Goal: Task Accomplishment & Management: Complete application form

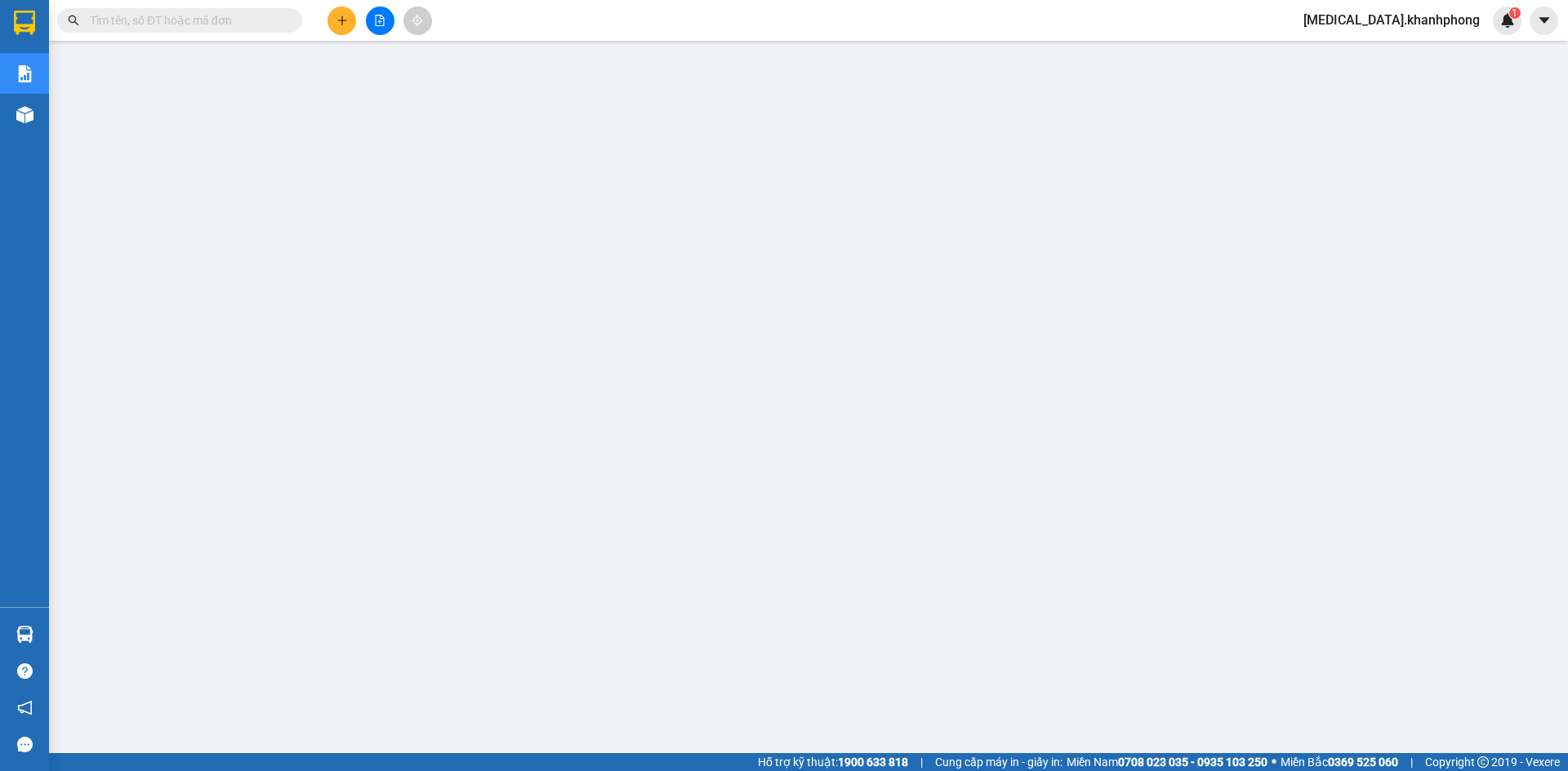
click at [338, 23] on icon "plus" at bounding box center [342, 20] width 12 height 12
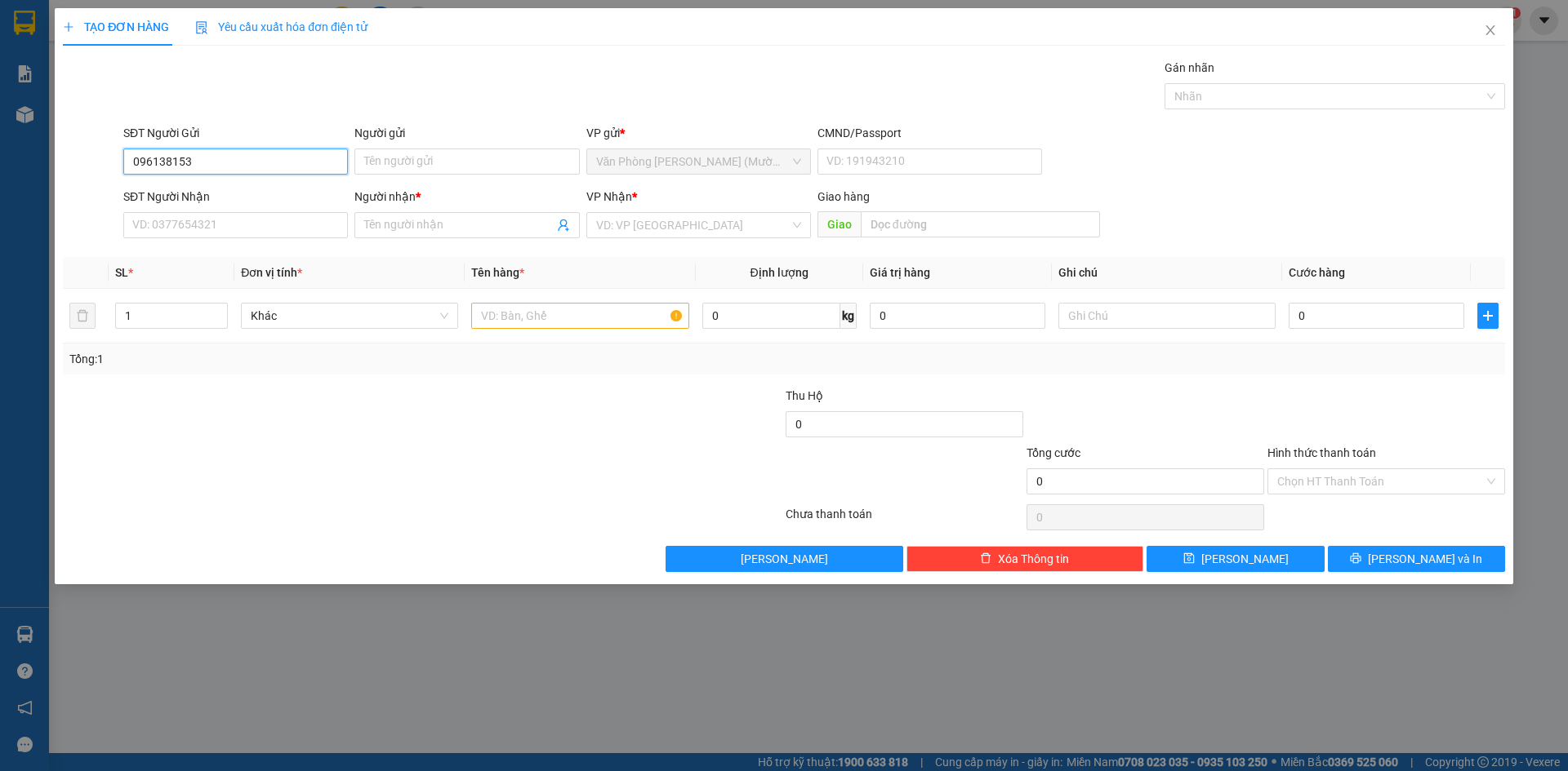
type input "0961381530"
click at [169, 196] on div "0961381530 - QUYÊN" at bounding box center [236, 194] width 205 height 18
type input "QUYÊN"
type input "0961381530"
click at [187, 232] on input "SĐT Người Nhận" at bounding box center [235, 225] width 224 height 26
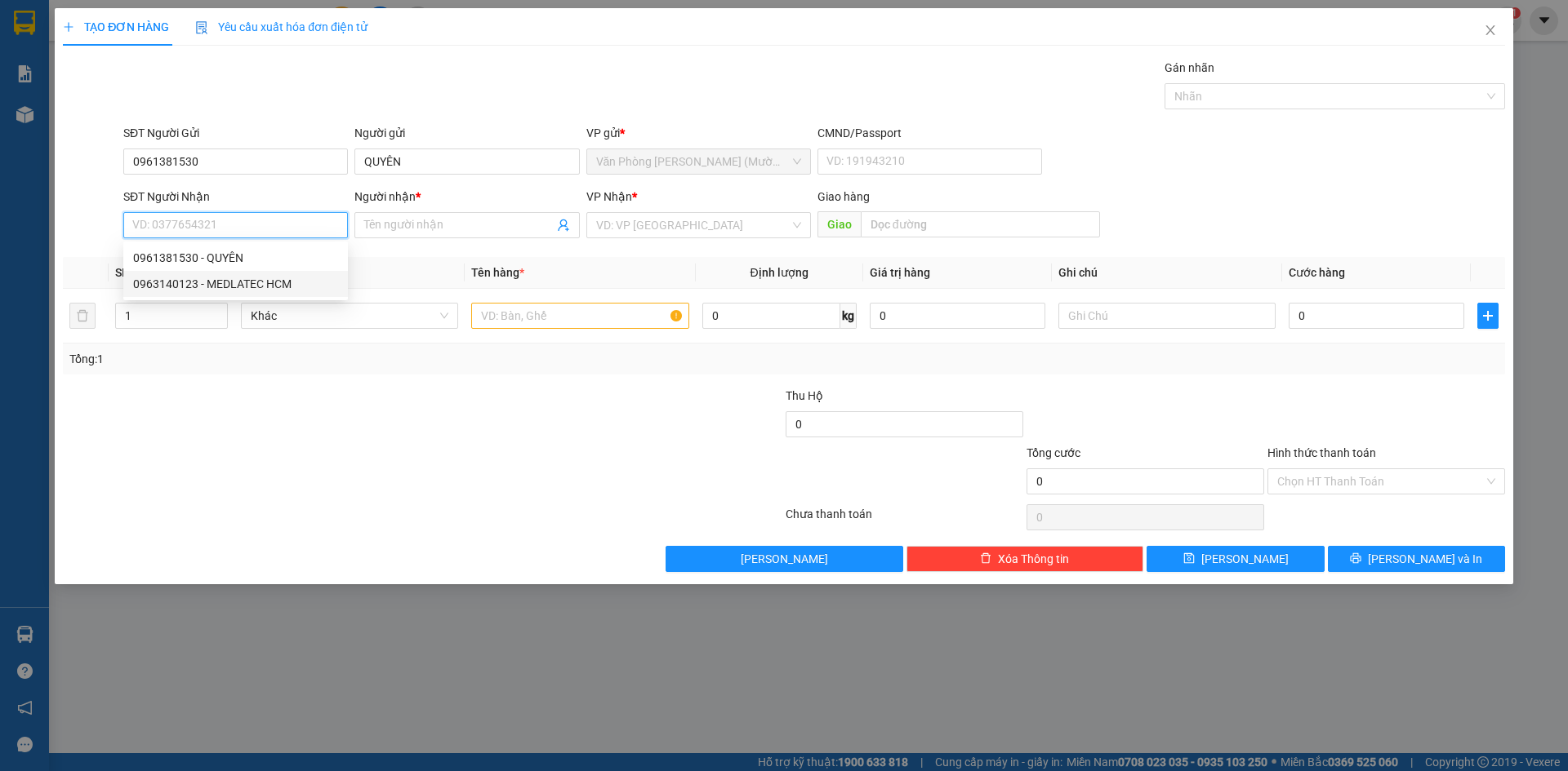
click at [196, 282] on div "0963140123 - MEDLATEC HCM" at bounding box center [236, 284] width 205 height 18
type input "0963140123"
type input "MEDLATEC HCM"
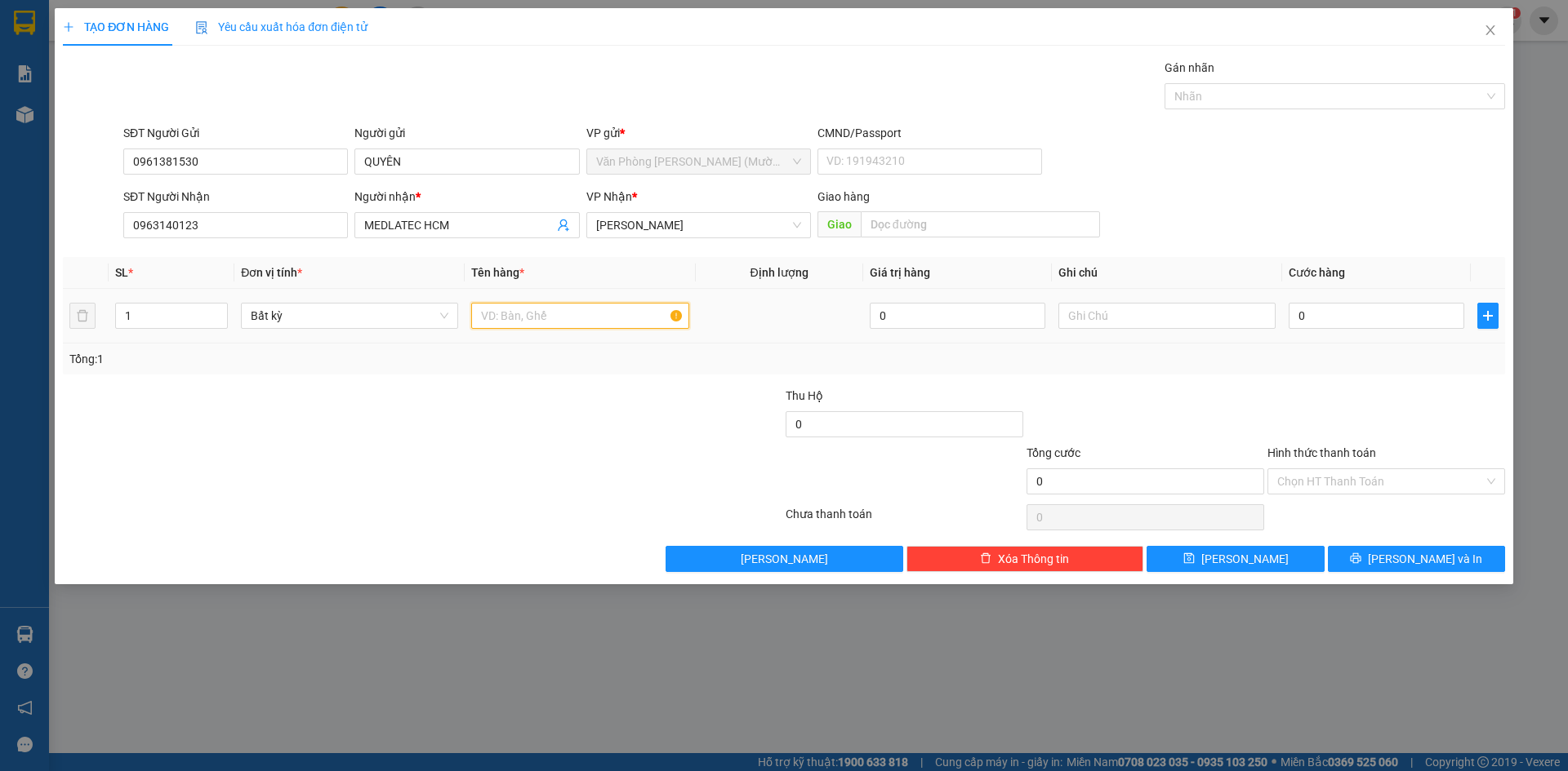
click at [478, 322] on input "text" at bounding box center [579, 316] width 217 height 26
type input "1TX"
click at [1332, 322] on input "0" at bounding box center [1376, 316] width 175 height 26
type input "3"
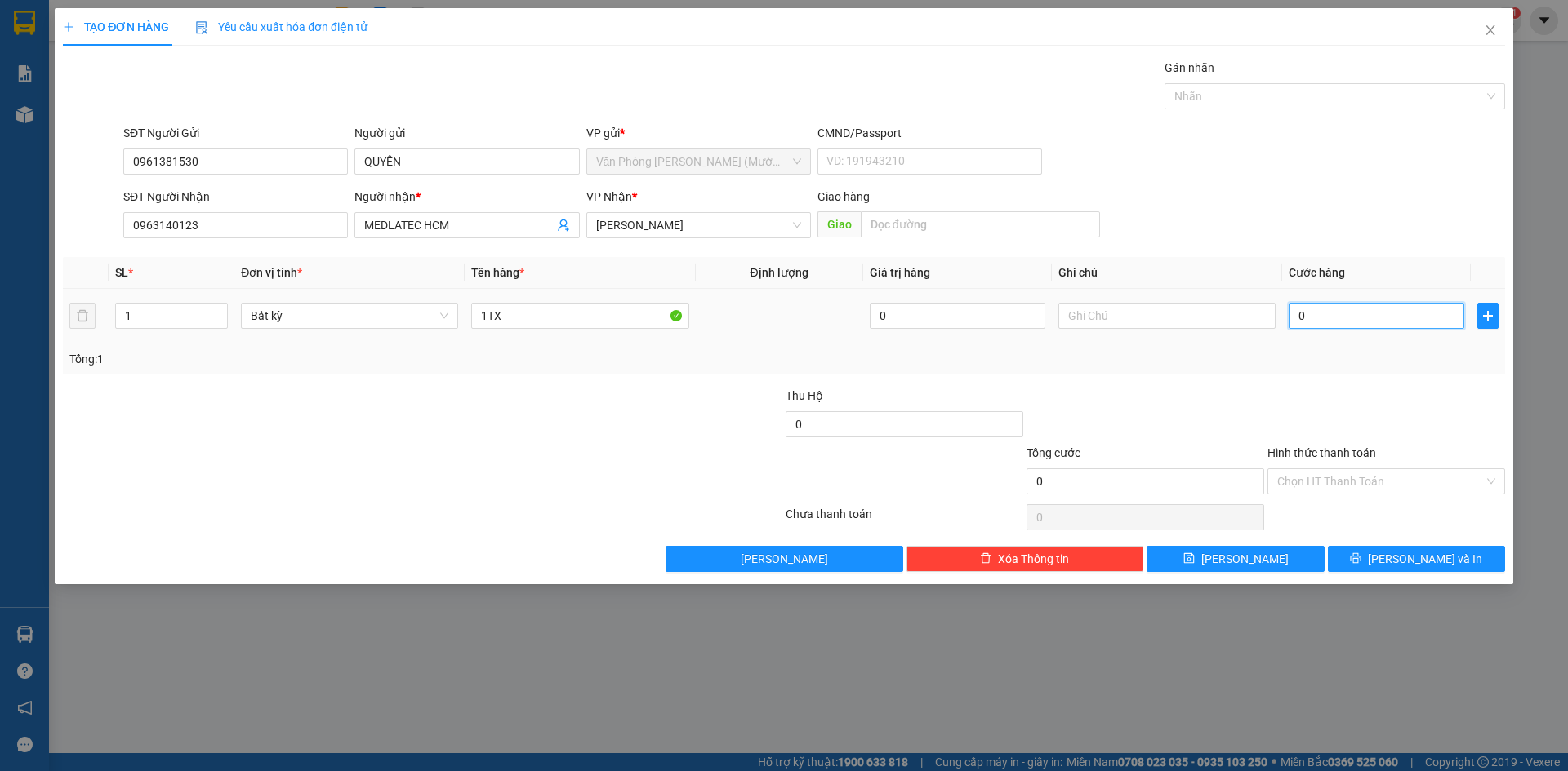
type input "3"
type input "30"
type input "30.000"
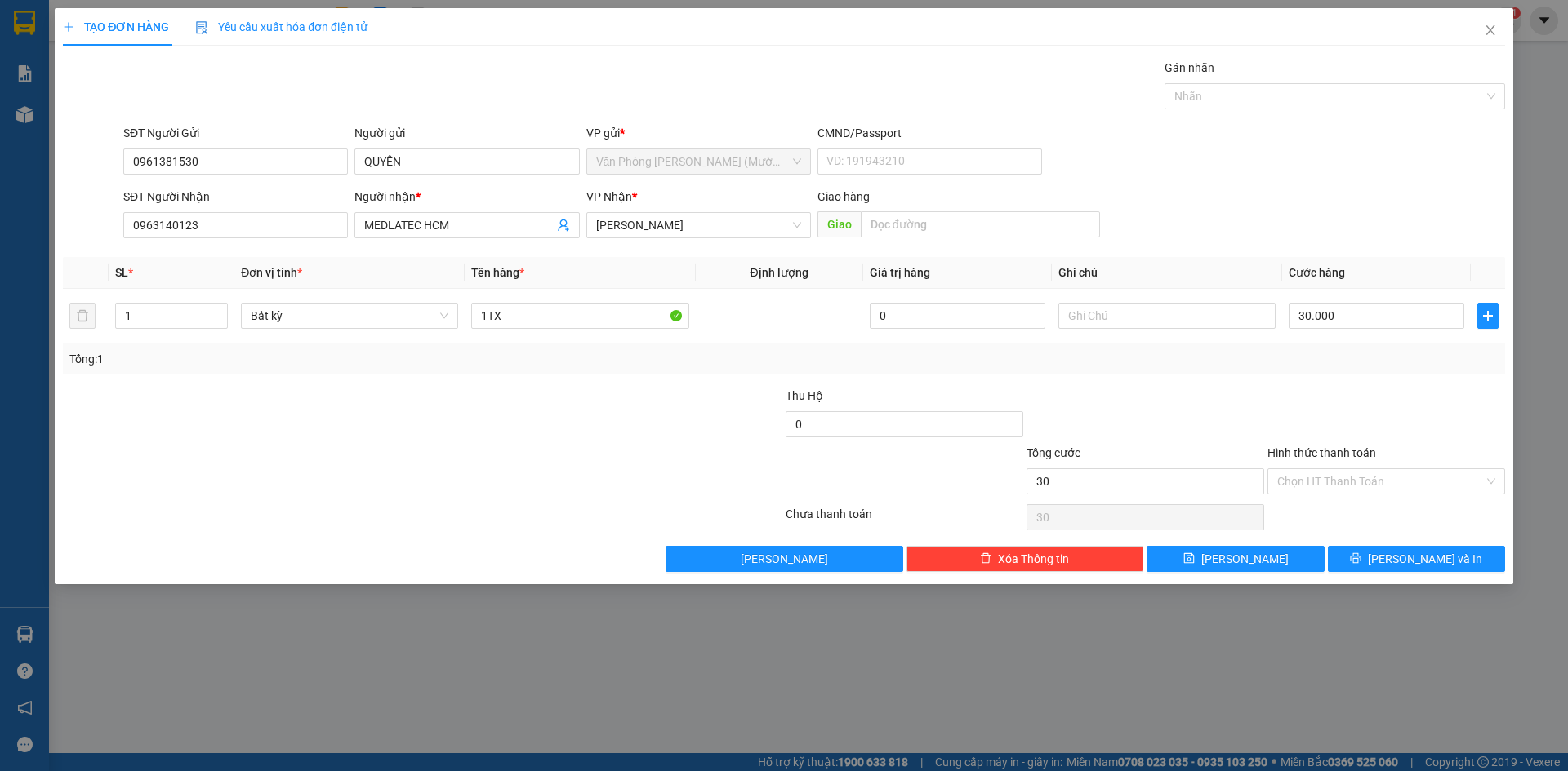
type input "30.000"
click at [1328, 424] on div at bounding box center [1386, 415] width 240 height 57
click at [1332, 483] on input "Hình thức thanh toán" at bounding box center [1380, 481] width 207 height 24
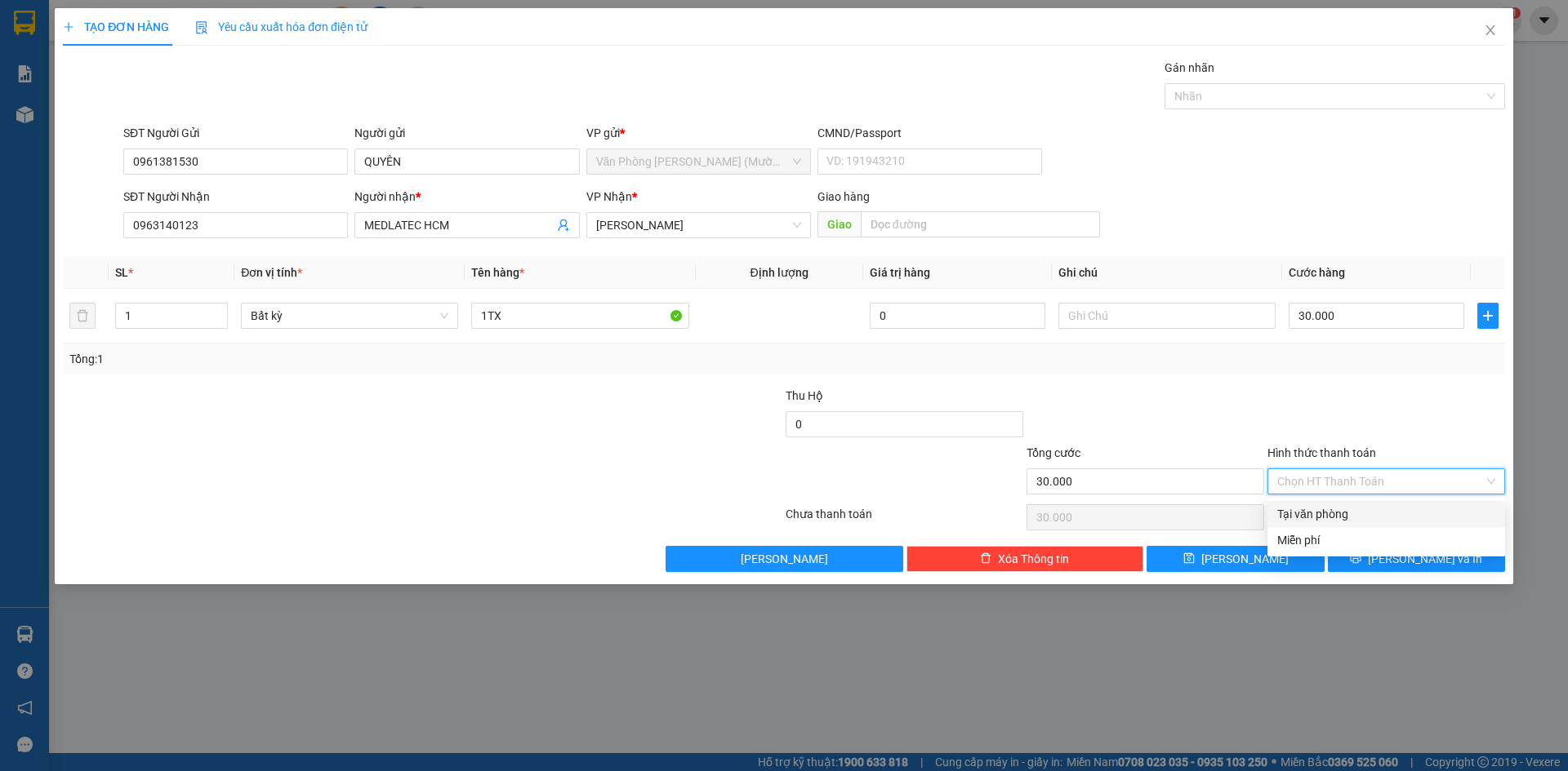
click at [1338, 520] on div "Tại văn phòng" at bounding box center [1386, 514] width 218 height 18
type input "0"
click at [1376, 564] on button "[PERSON_NAME] và In" at bounding box center [1416, 559] width 177 height 26
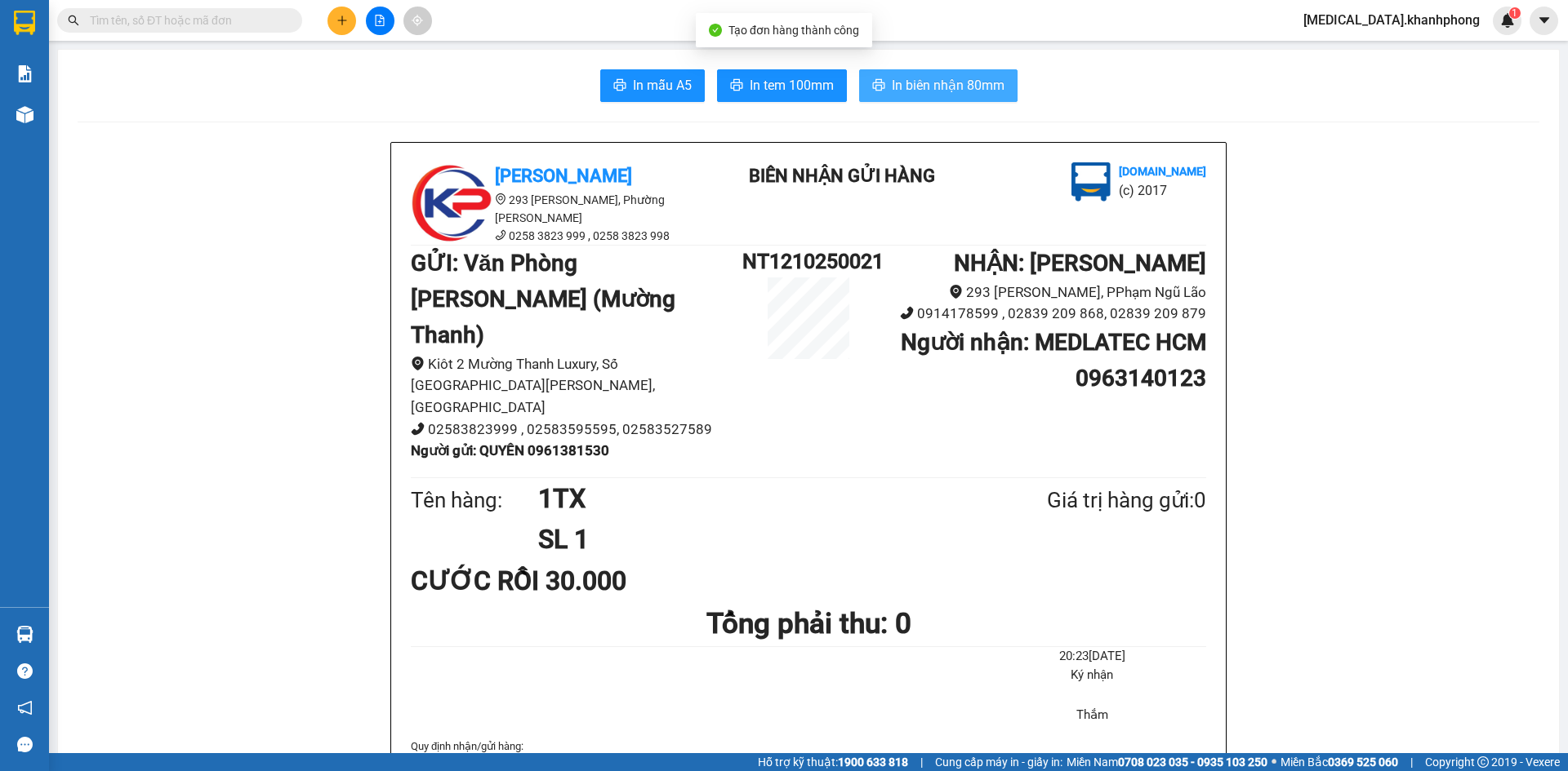
click at [908, 101] on button "In biên nhận 80mm" at bounding box center [938, 85] width 159 height 33
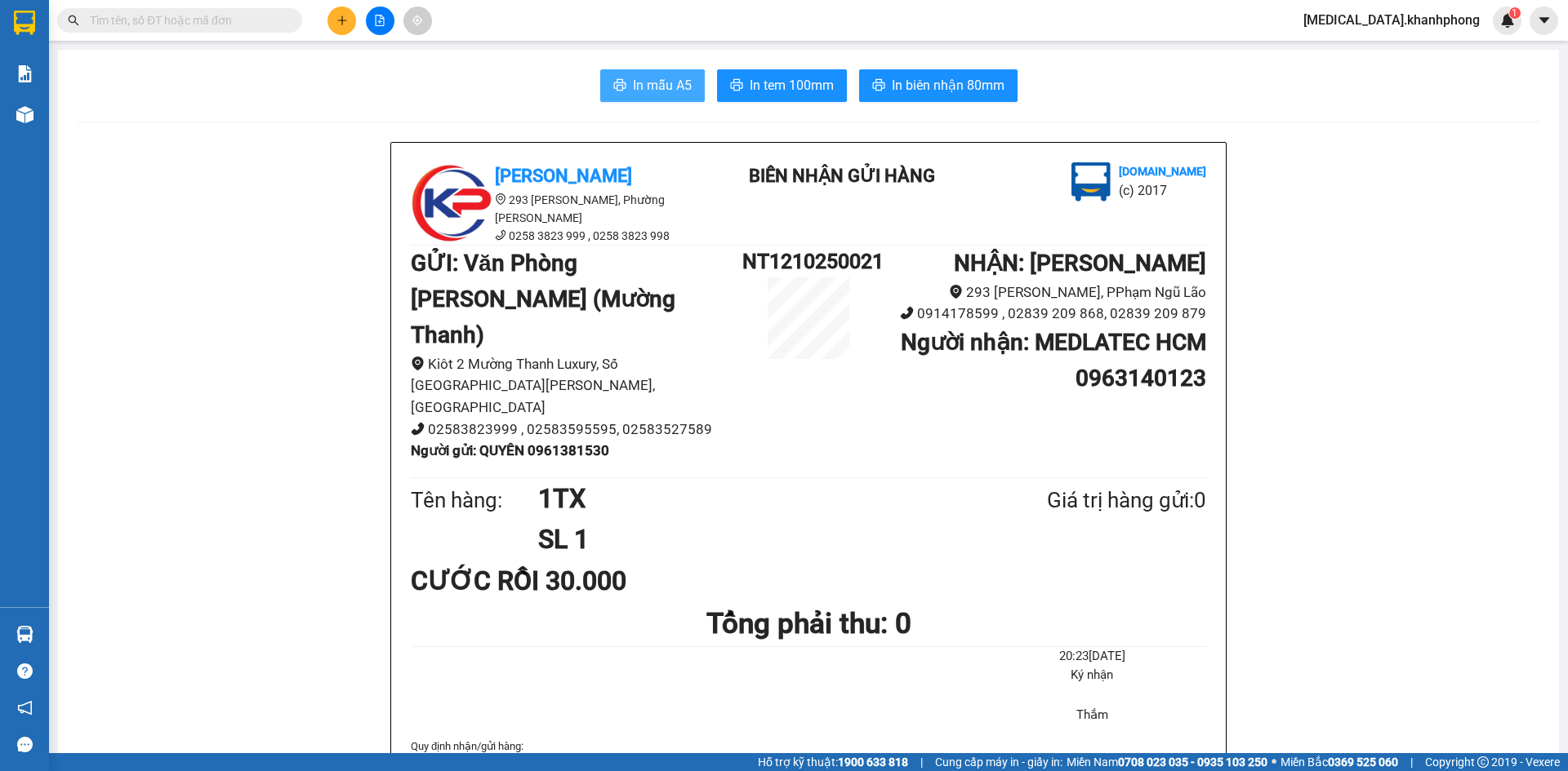
click at [621, 85] on button "In mẫu A5" at bounding box center [652, 85] width 104 height 33
click at [640, 86] on span "In mẫu A5" at bounding box center [662, 85] width 59 height 20
click at [347, 28] on button at bounding box center [341, 20] width 28 height 28
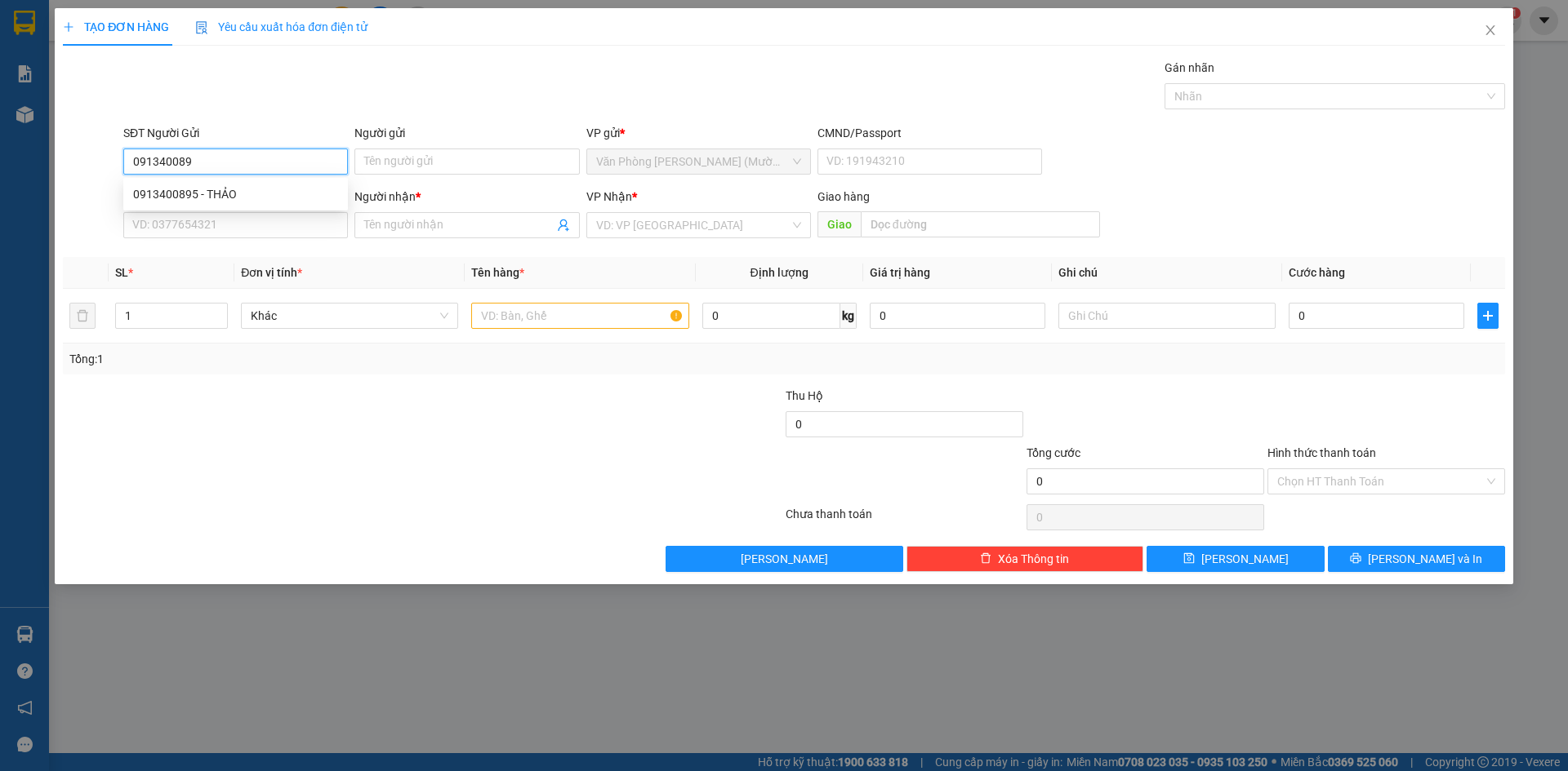
type input "0913400895"
click at [237, 192] on div "0913400895 - THẢO" at bounding box center [236, 194] width 205 height 18
type input "THẢO"
type input "0913400895"
click at [250, 223] on input "SĐT Người Nhận" at bounding box center [235, 225] width 224 height 26
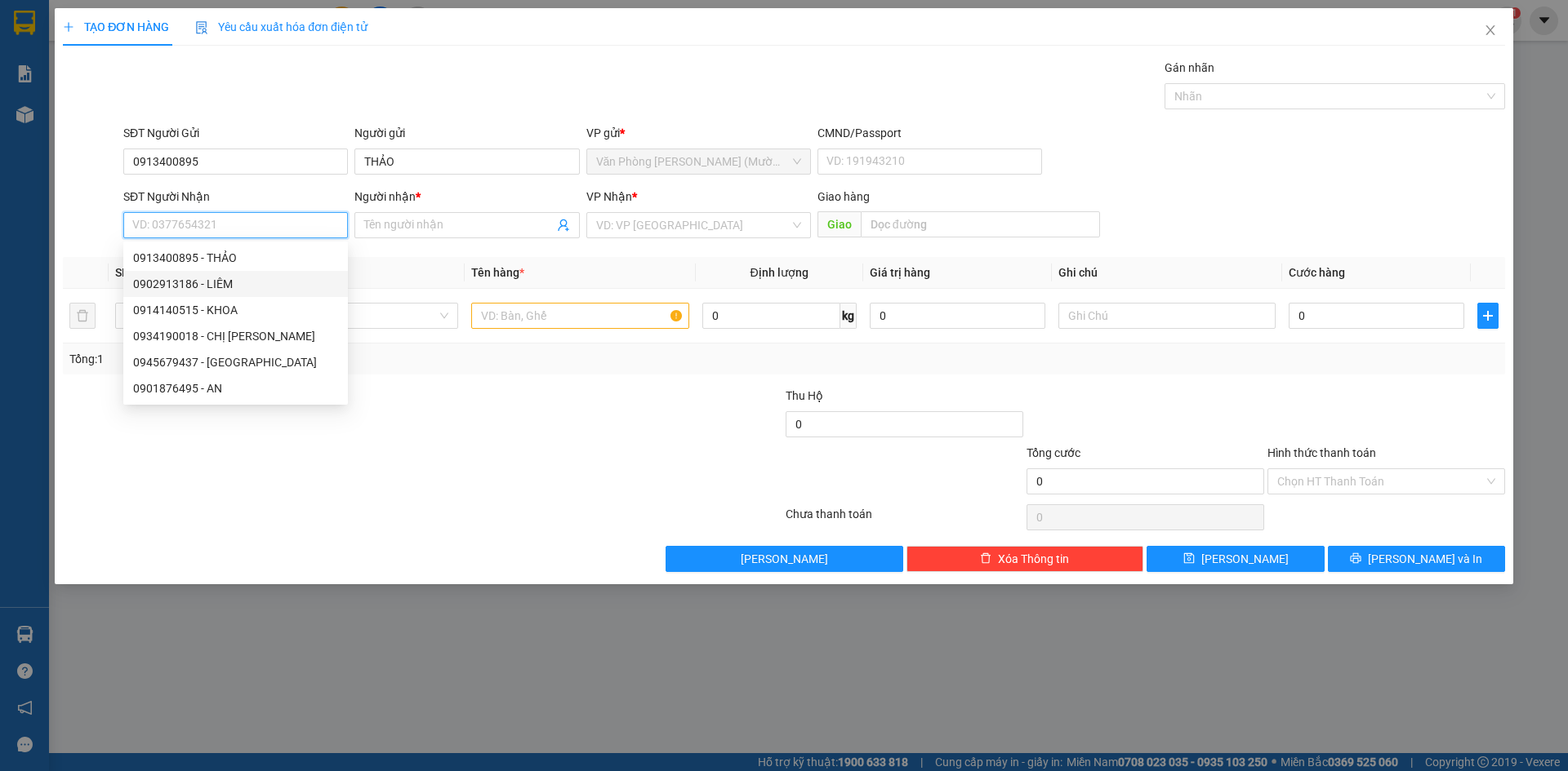
click at [243, 277] on div "0902913186 - LIÊM" at bounding box center [236, 284] width 205 height 18
type input "0902913186"
type input "LIÊM"
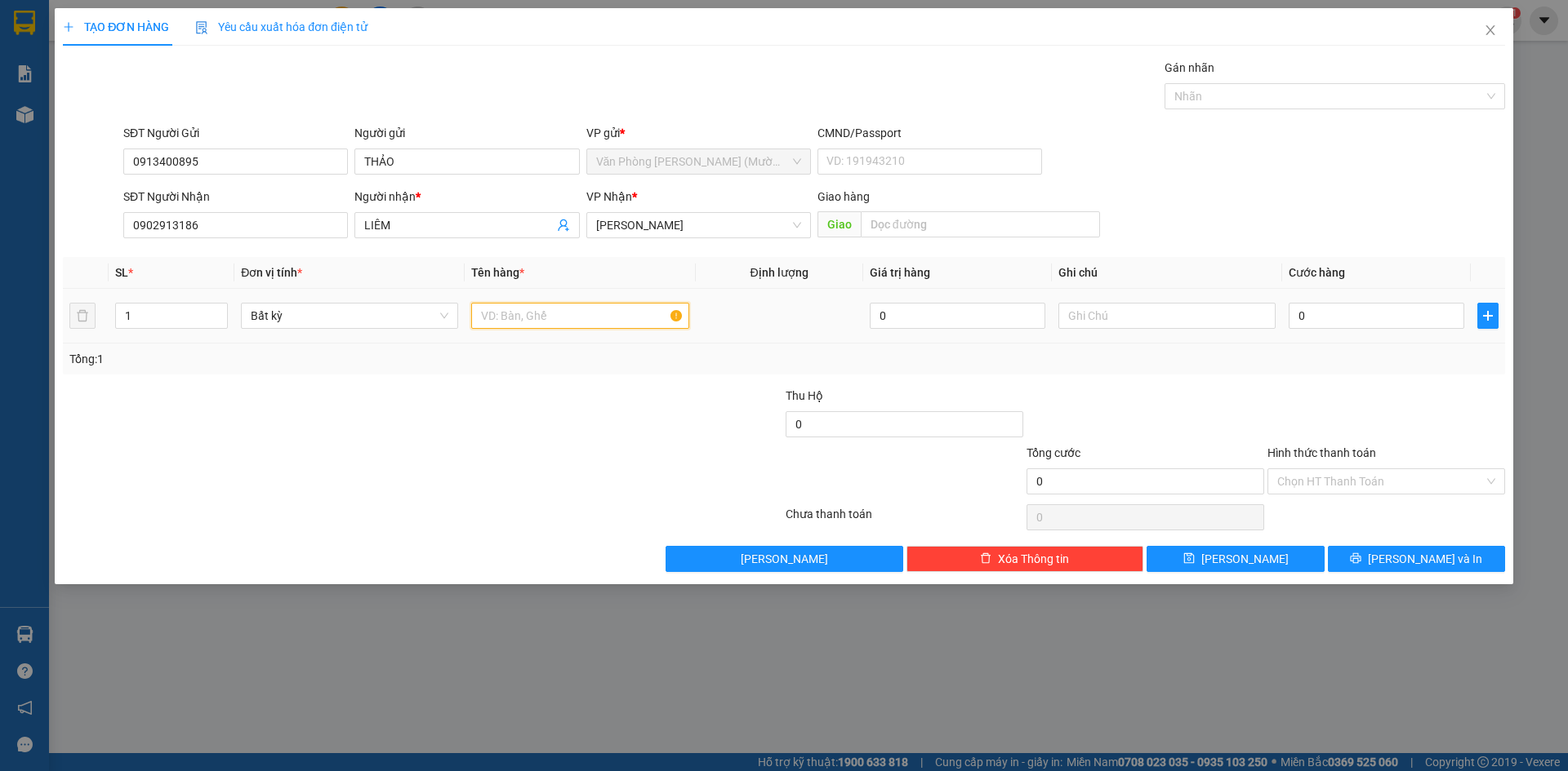
click at [564, 315] on input "text" at bounding box center [579, 316] width 217 height 26
type input "1TG"
click at [1440, 324] on input "0" at bounding box center [1376, 316] width 175 height 26
type input "4"
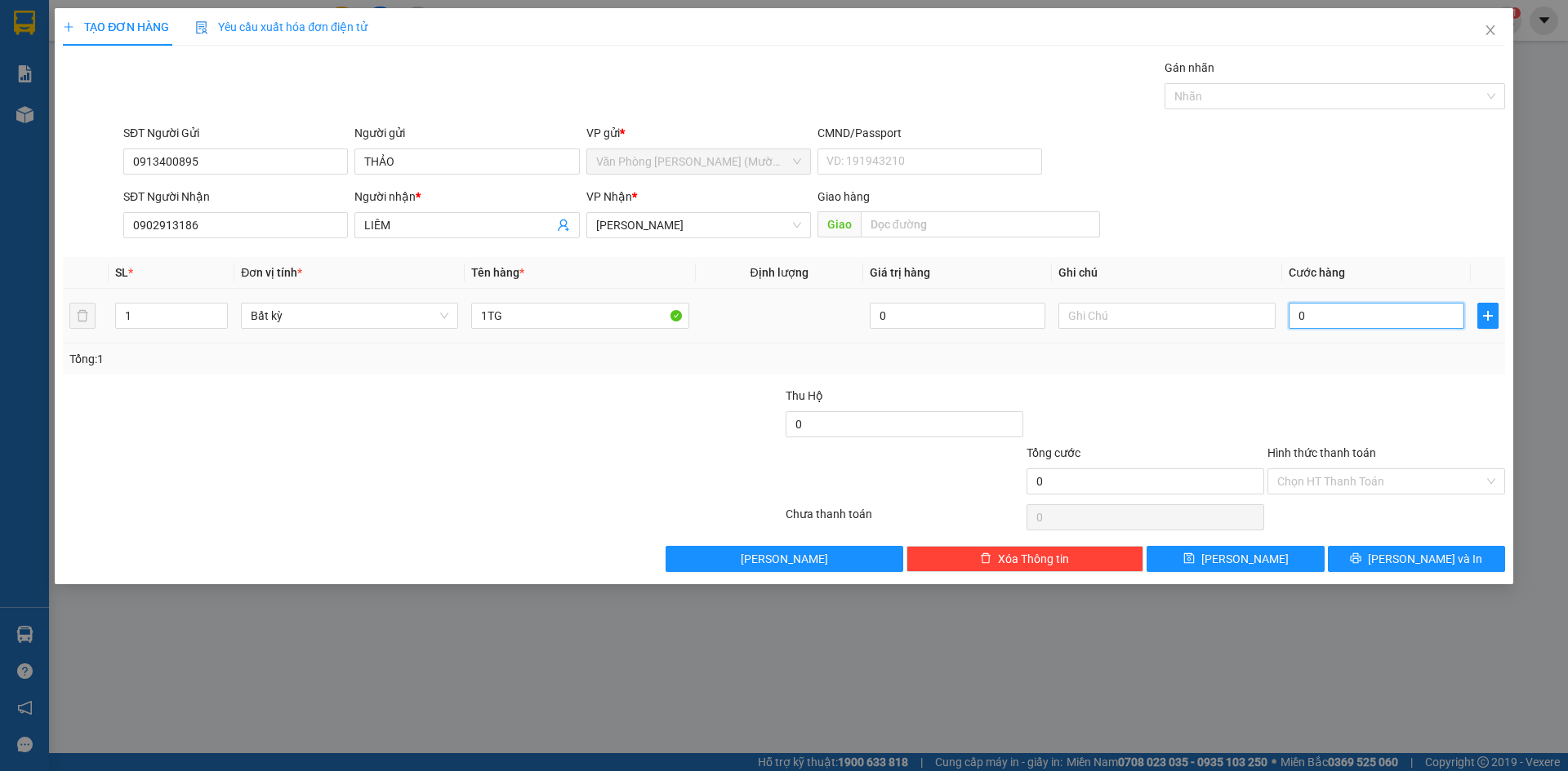
type input "4"
type input "40"
type input "40.000"
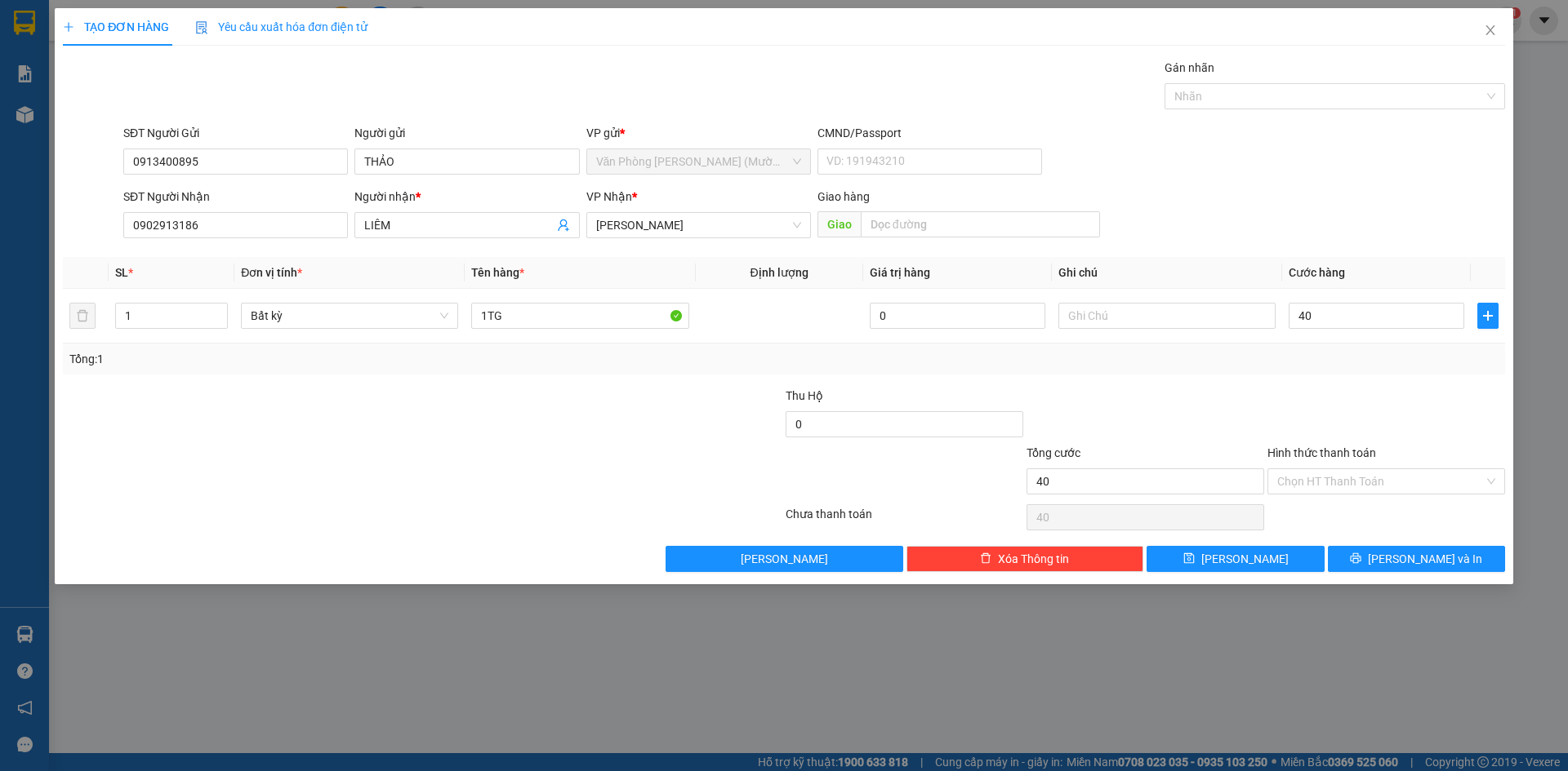
type input "40.000"
click at [1421, 399] on div at bounding box center [1386, 415] width 240 height 57
click at [1414, 565] on span "[PERSON_NAME] và In" at bounding box center [1425, 559] width 114 height 18
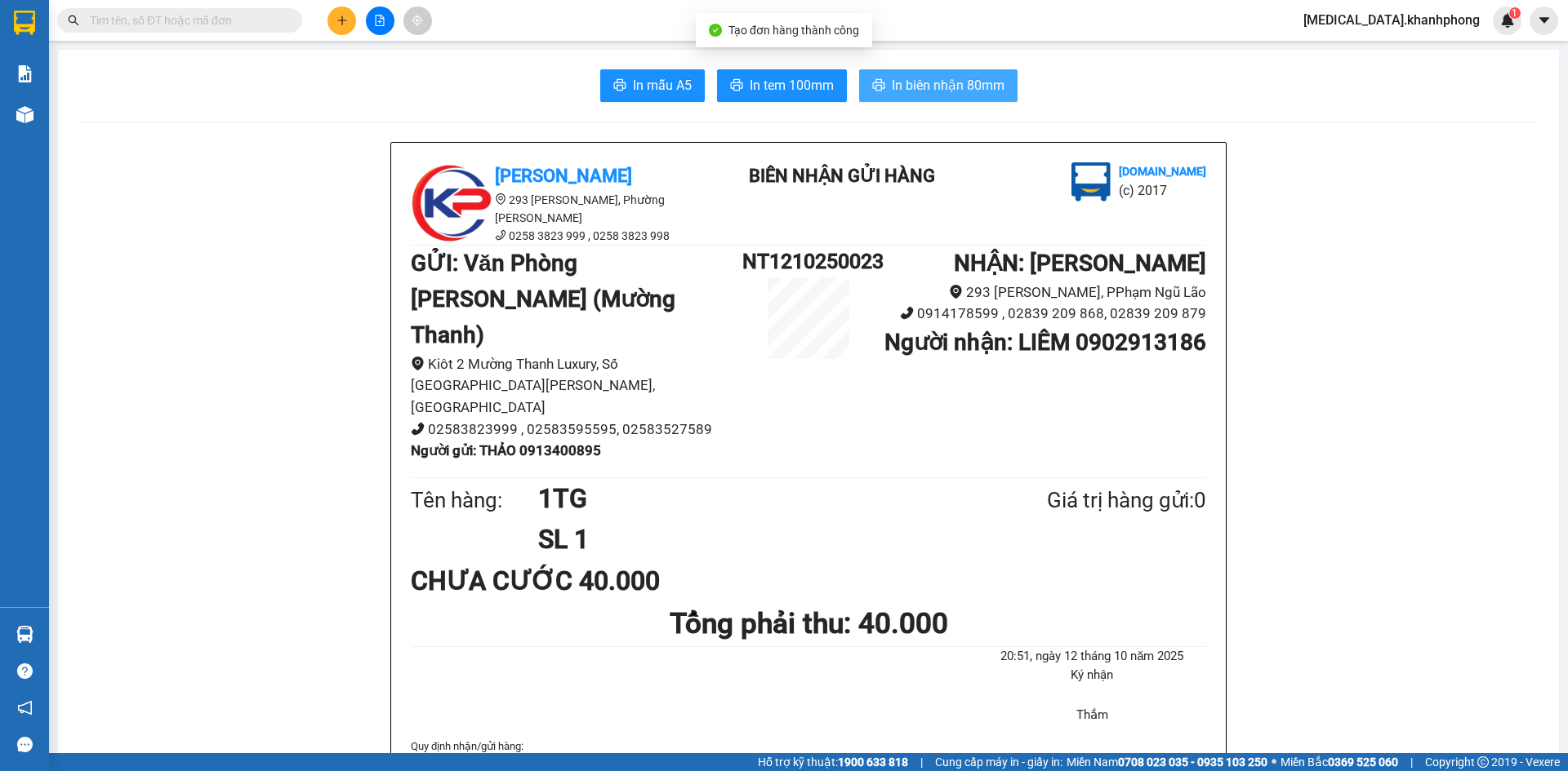
click at [903, 73] on button "In biên nhận 80mm" at bounding box center [938, 85] width 159 height 33
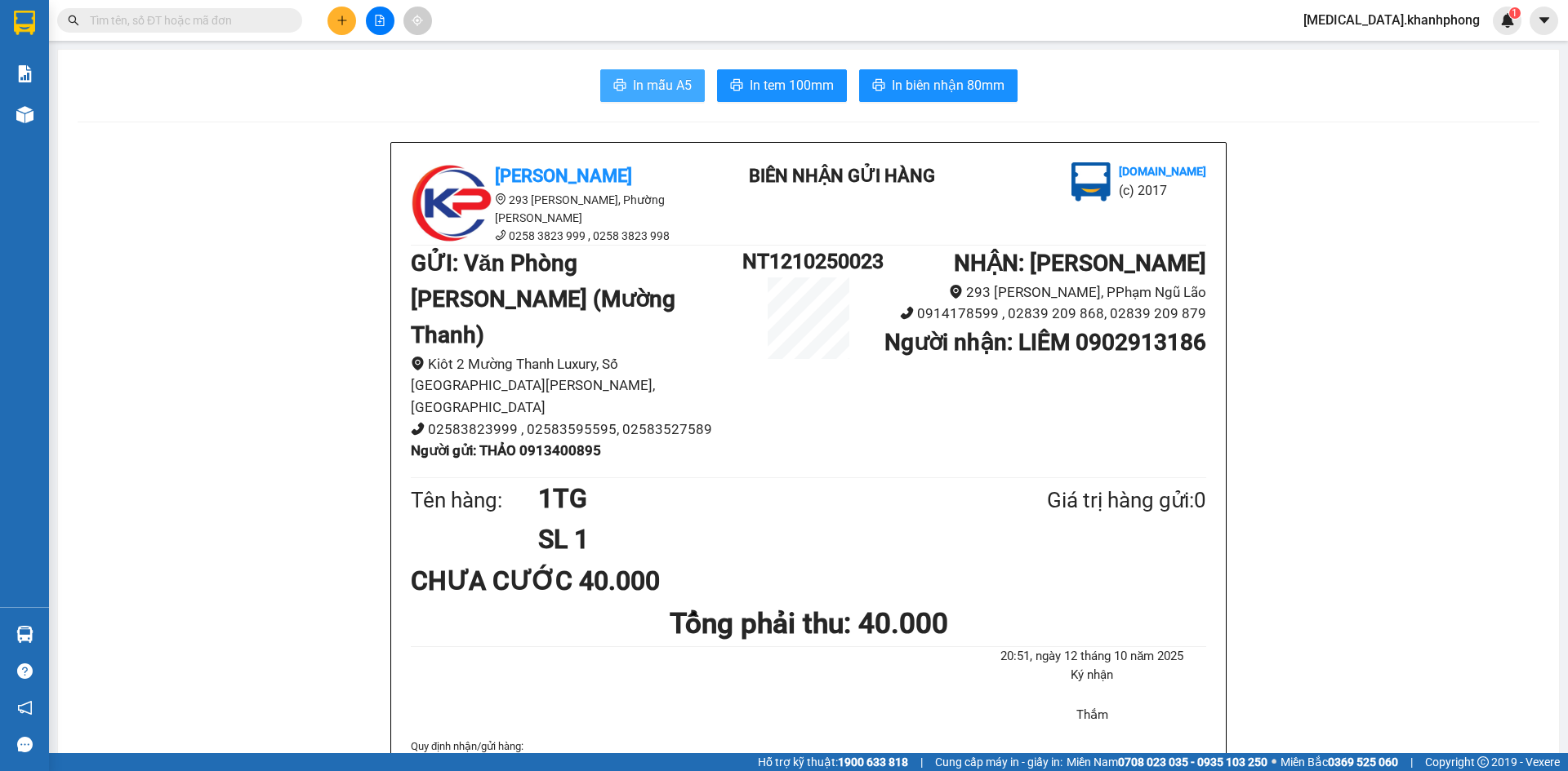
click at [640, 82] on span "In mẫu A5" at bounding box center [662, 85] width 59 height 20
